Goal: Task Accomplishment & Management: Use online tool/utility

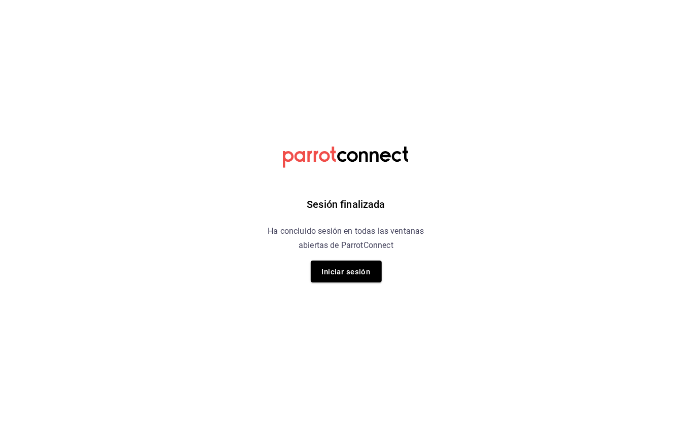
click at [355, 284] on div "Sesión finalizada Ha concluido sesión en todas las ventanas abiertas de ParrotC…" at bounding box center [346, 214] width 256 height 429
click at [342, 265] on font "Iniciar sesión" at bounding box center [346, 272] width 49 height 14
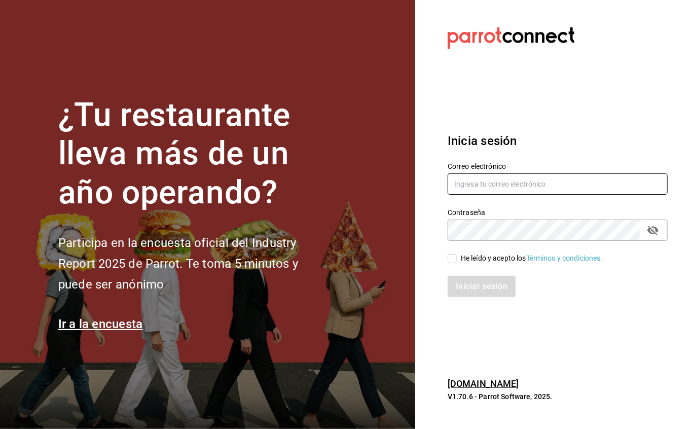
type input "[EMAIL_ADDRESS][DOMAIN_NAME]"
click at [463, 260] on font "He leído y acepto los" at bounding box center [493, 258] width 65 height 8
click at [457, 260] on input "He leído y acepto los Términos y condiciones." at bounding box center [452, 258] width 9 height 9
click at [461, 260] on font "He leído y acepto los" at bounding box center [493, 258] width 65 height 8
click at [457, 260] on input "He leído y acepto los Términos y condiciones." at bounding box center [452, 258] width 9 height 9
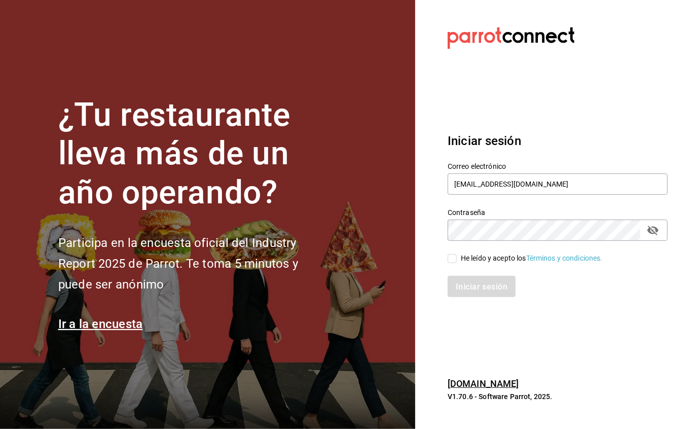
click at [455, 260] on input "He leído y acepto los Términos y condiciones." at bounding box center [452, 258] width 9 height 9
click at [449, 252] on div "He leído y acepto los Términos y condiciones." at bounding box center [552, 252] width 232 height 23
click at [455, 261] on input "He leído y acepto los Términos y condiciones." at bounding box center [452, 258] width 9 height 9
click at [483, 290] on div "Iniciar sesión" at bounding box center [558, 286] width 220 height 21
click at [450, 258] on input "He leído y acepto los Términos y condiciones." at bounding box center [452, 258] width 9 height 9
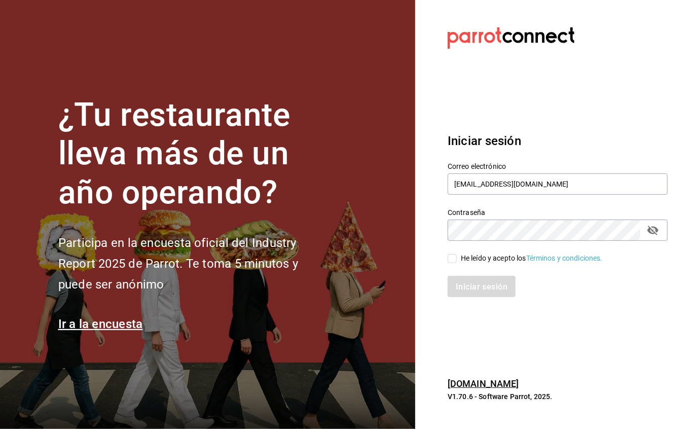
checkbox input "true"
click at [469, 285] on font "Iniciar sesión" at bounding box center [482, 287] width 52 height 10
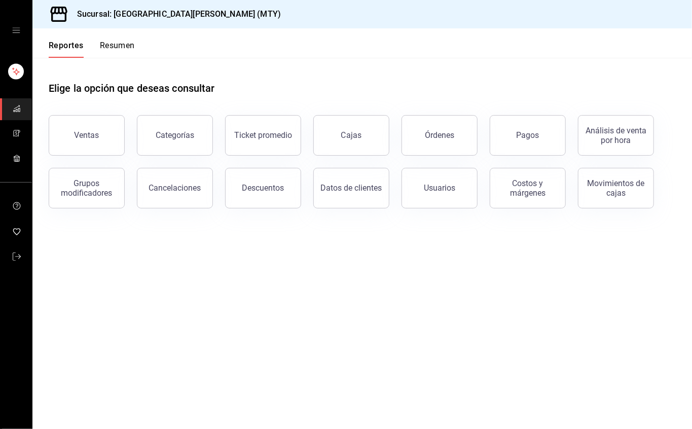
drag, startPoint x: 80, startPoint y: 136, endPoint x: 98, endPoint y: 153, distance: 24.7
click at [80, 136] on div "Ventas" at bounding box center [87, 135] width 25 height 10
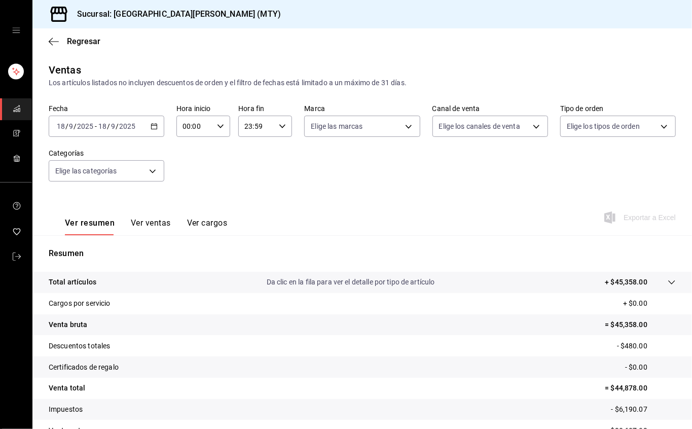
scroll to position [57, 0]
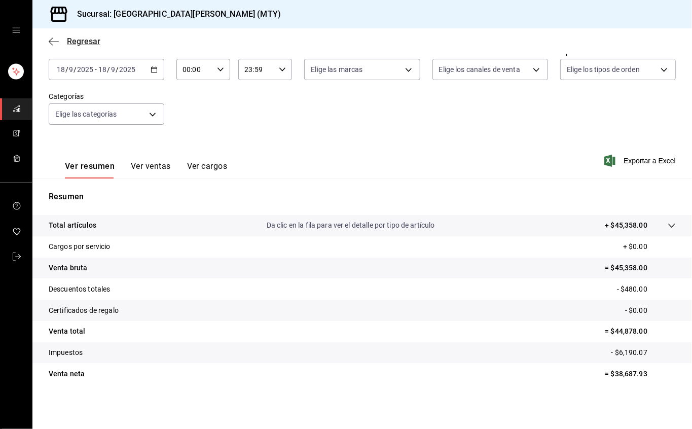
click at [75, 42] on span "Regresar" at bounding box center [83, 42] width 33 height 10
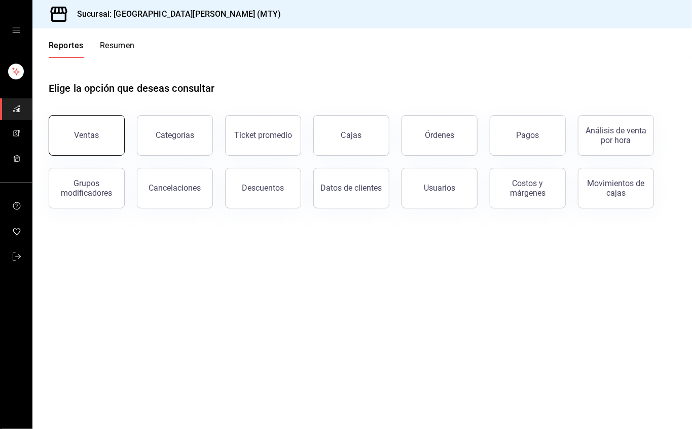
click at [99, 143] on button "Ventas" at bounding box center [87, 135] width 76 height 41
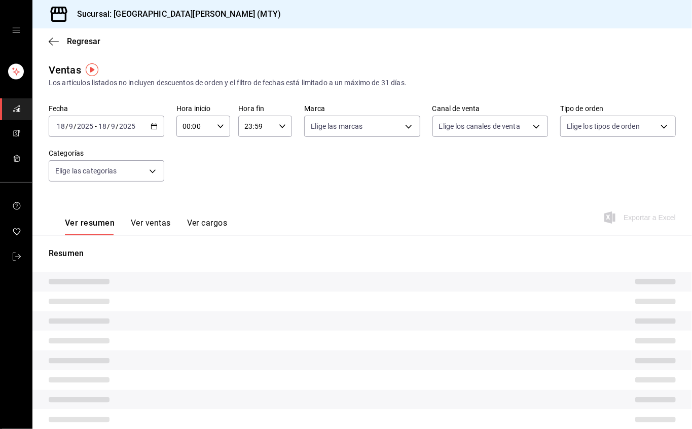
click at [248, 126] on input "23:59" at bounding box center [256, 126] width 37 height 20
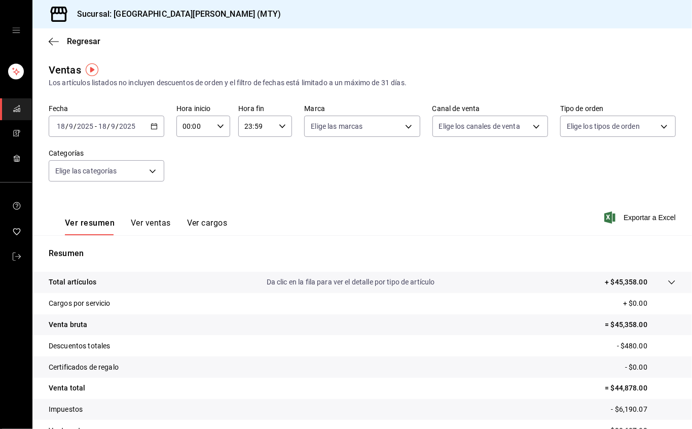
click at [266, 129] on input "23:59" at bounding box center [256, 126] width 37 height 20
click at [248, 198] on span "17" at bounding box center [248, 198] width 10 height 8
type input "17:59"
